Goal: Information Seeking & Learning: Learn about a topic

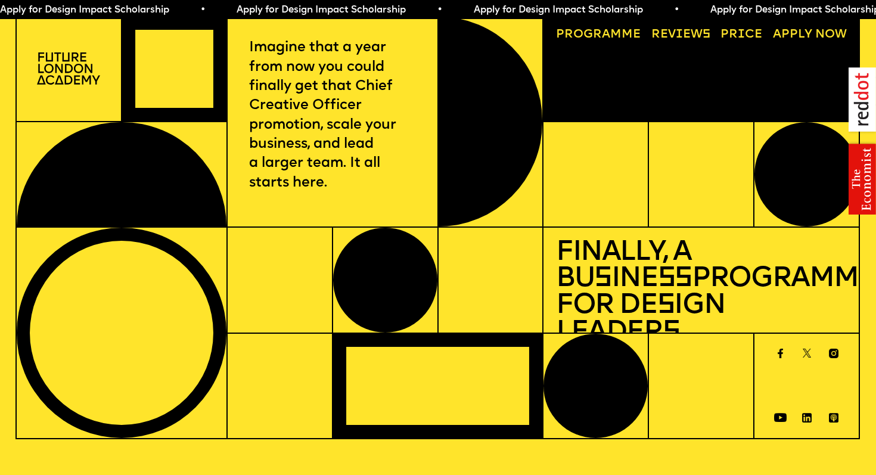
click at [593, 35] on link "Progr a mme" at bounding box center [598, 35] width 97 height 24
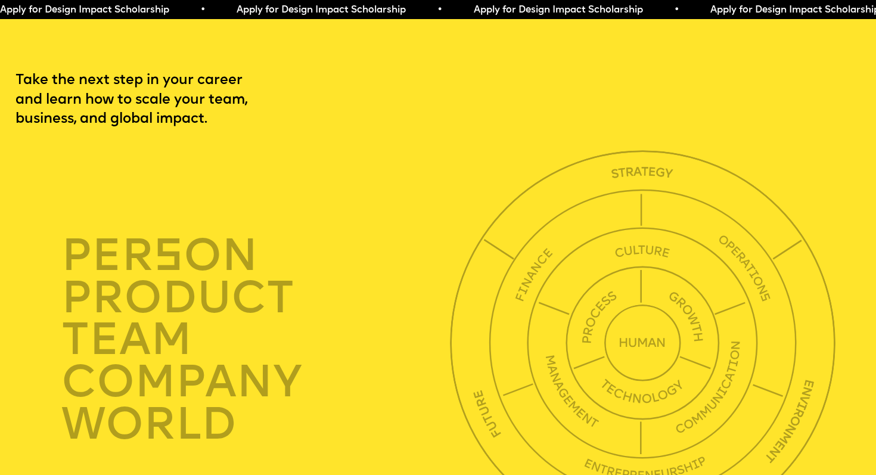
scroll to position [2999, 0]
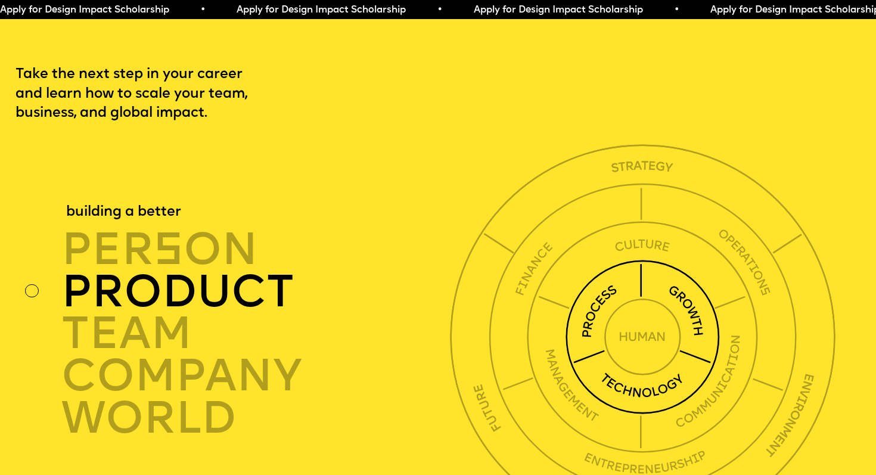
click at [262, 271] on div "product" at bounding box center [258, 292] width 395 height 42
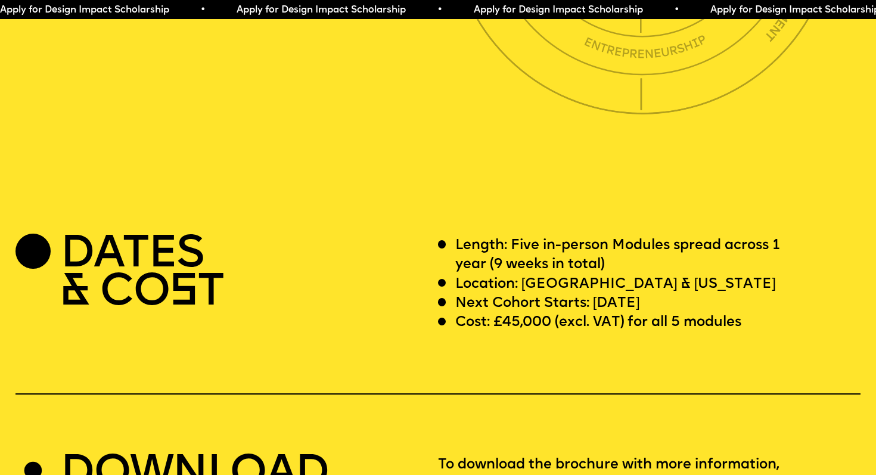
scroll to position [3422, 0]
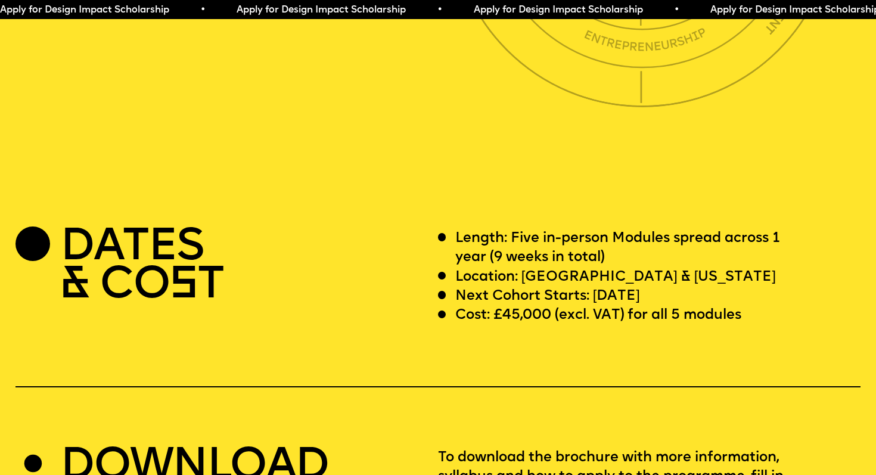
click at [627, 229] on p "Length: Five in-person Modules spread across 1 year (9 weeks in total)" at bounding box center [633, 248] width 354 height 39
click at [679, 229] on p "Length: Five in-person Modules spread across 1 year (9 weeks in total)" at bounding box center [633, 248] width 354 height 39
click at [519, 238] on p "Length: Five in-person Modules spread across 1 year (9 weeks in total)" at bounding box center [633, 248] width 354 height 39
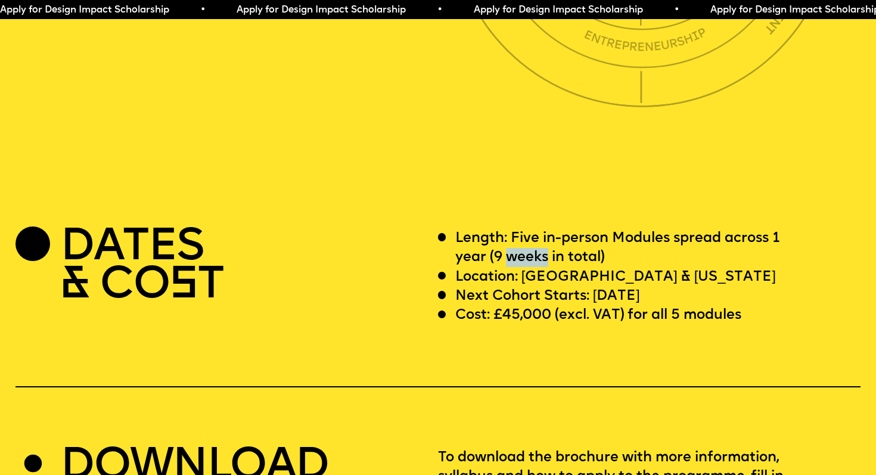
click at [519, 238] on p "Length: Five in-person Modules spread across 1 year (9 weeks in total)" at bounding box center [633, 248] width 354 height 39
click at [550, 268] on p "Location: [GEOGRAPHIC_DATA] & [US_STATE]" at bounding box center [616, 277] width 321 height 19
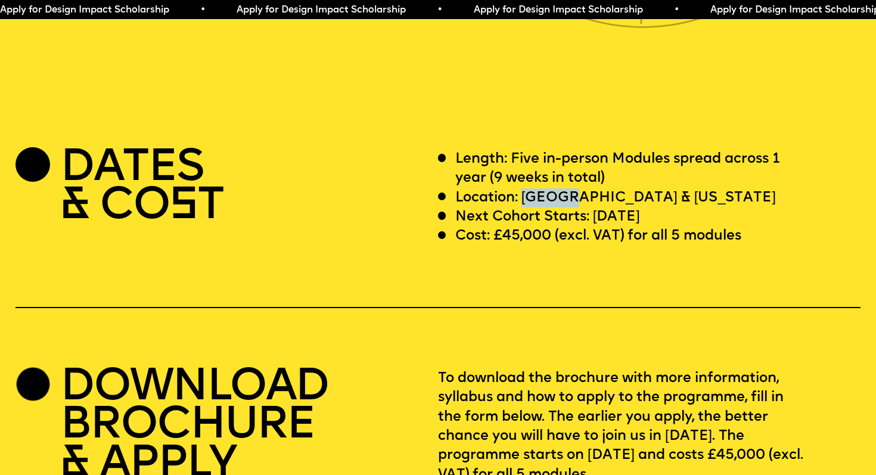
scroll to position [3502, 0]
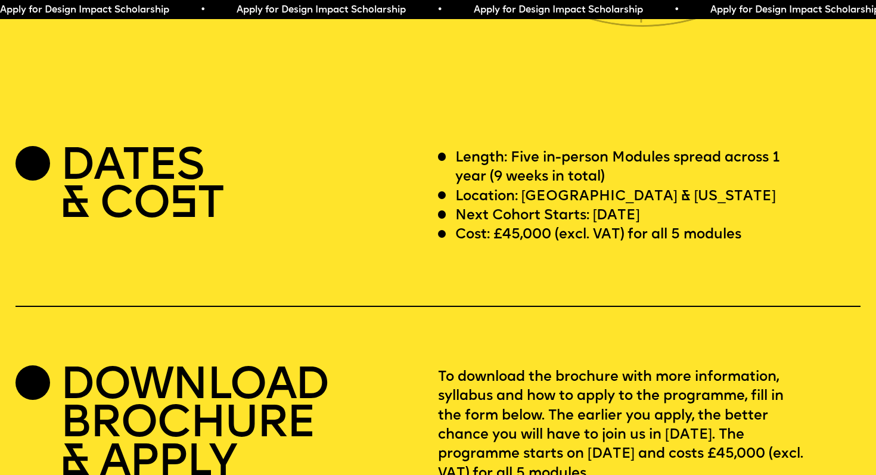
click at [624, 206] on p "Next Cohort Starts: [DATE]" at bounding box center [548, 215] width 185 height 19
click at [626, 225] on p "Cost: £45,000 (excl. VAT) for all 5 modules" at bounding box center [599, 234] width 286 height 19
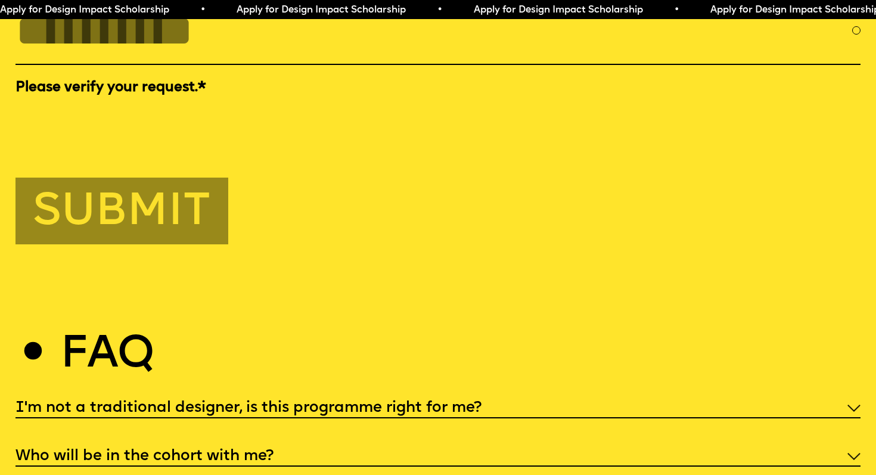
scroll to position [4344, 0]
